Goal: Check status: Check status

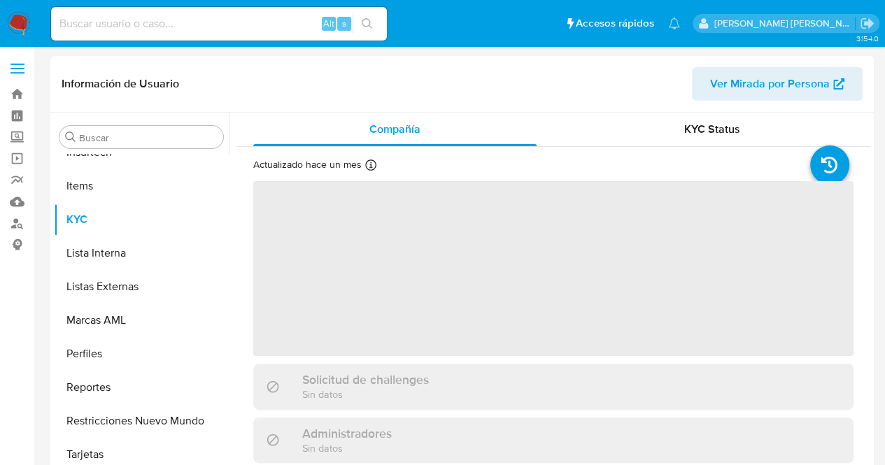
scroll to position [625, 0]
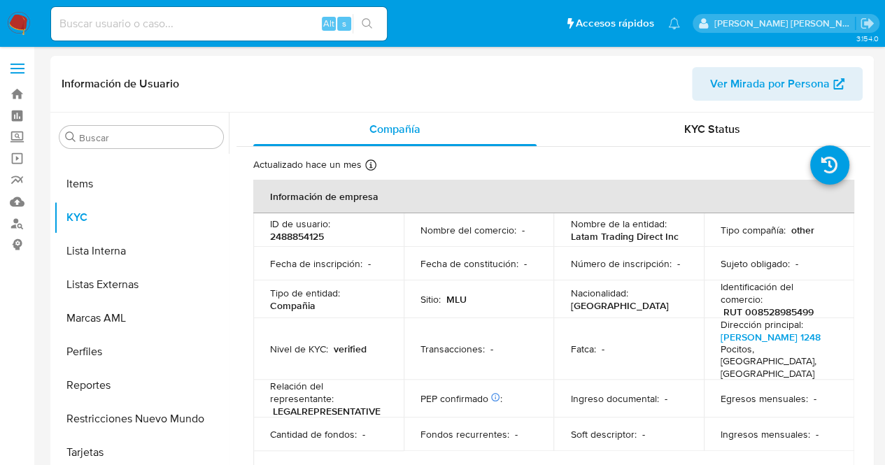
select select "10"
click at [85, 27] on input at bounding box center [219, 24] width 336 height 18
paste input "2582010190"
type input "2582010190"
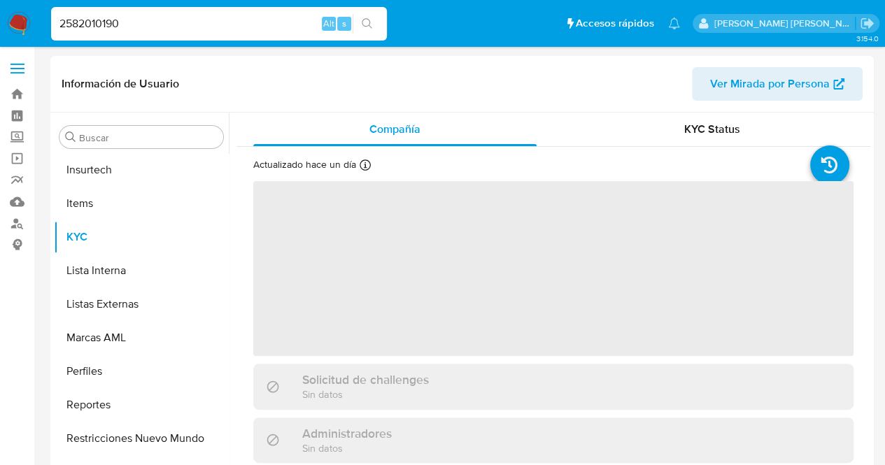
scroll to position [625, 0]
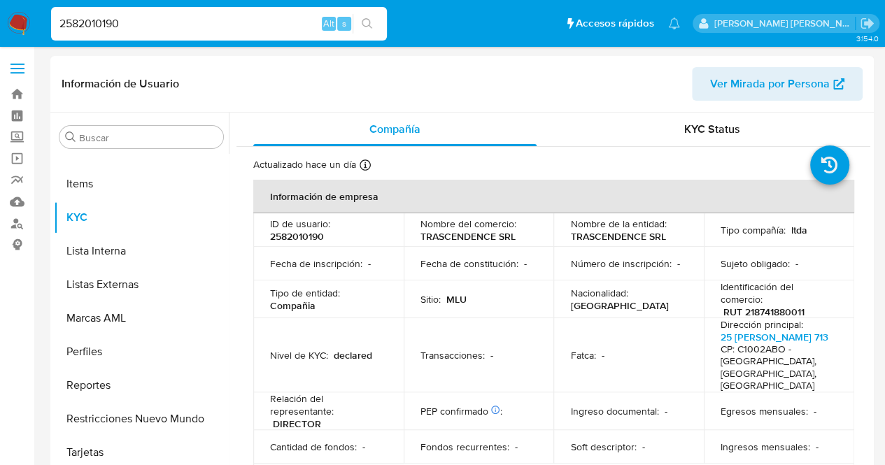
select select "10"
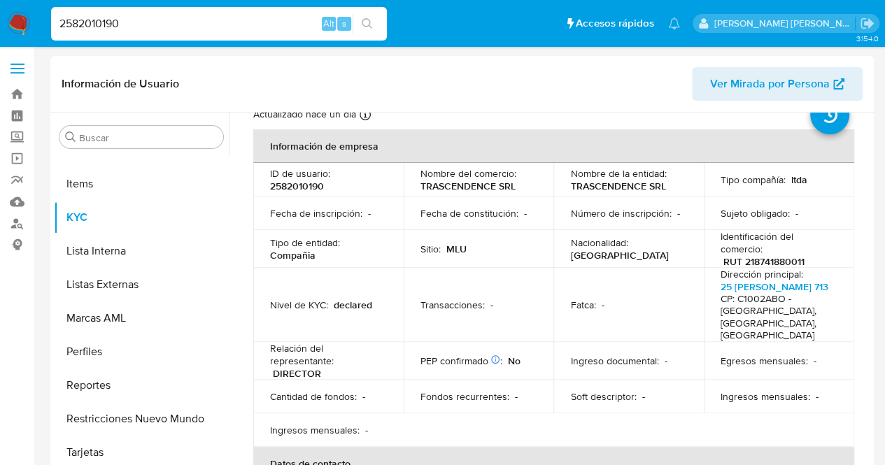
scroll to position [0, 0]
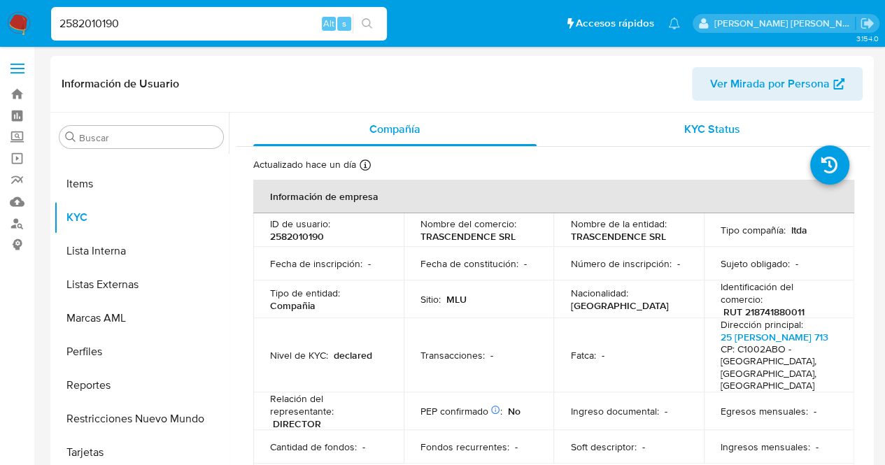
click at [715, 122] on span "KYC Status" at bounding box center [712, 129] width 56 height 16
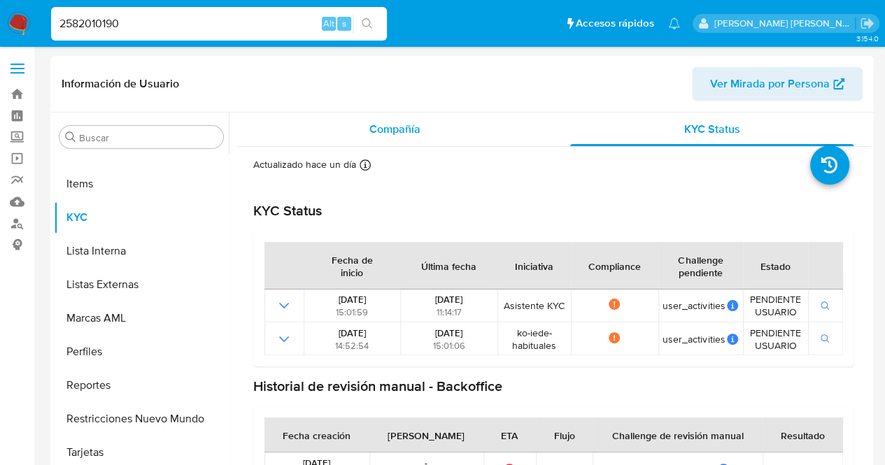
click at [391, 124] on span "Compañía" at bounding box center [395, 129] width 51 height 16
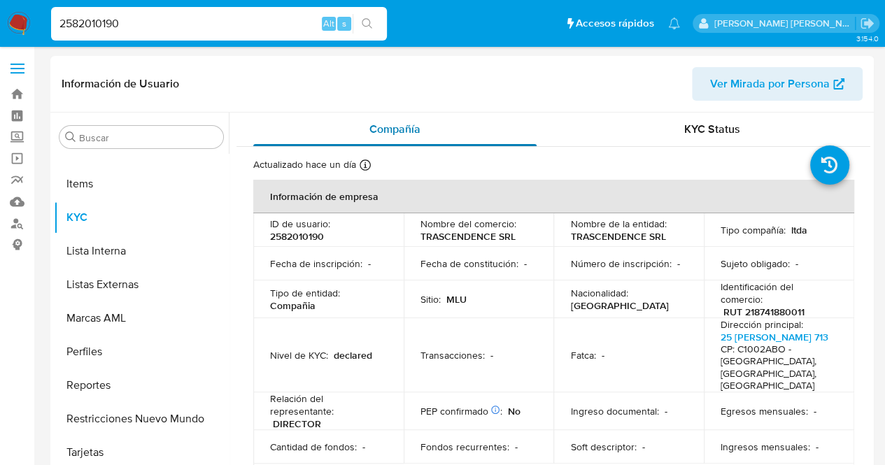
click at [407, 131] on span "Compañía" at bounding box center [395, 129] width 51 height 16
